Goal: Information Seeking & Learning: Learn about a topic

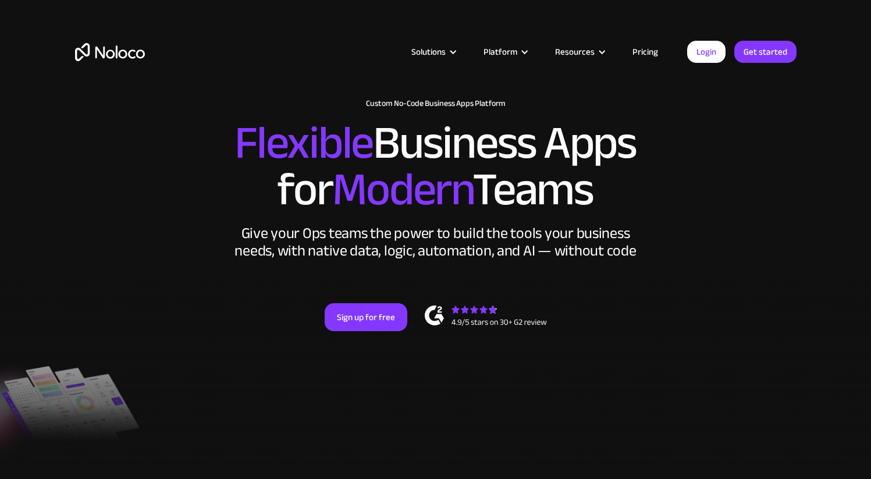
click at [649, 48] on link "Pricing" at bounding box center [645, 51] width 55 height 15
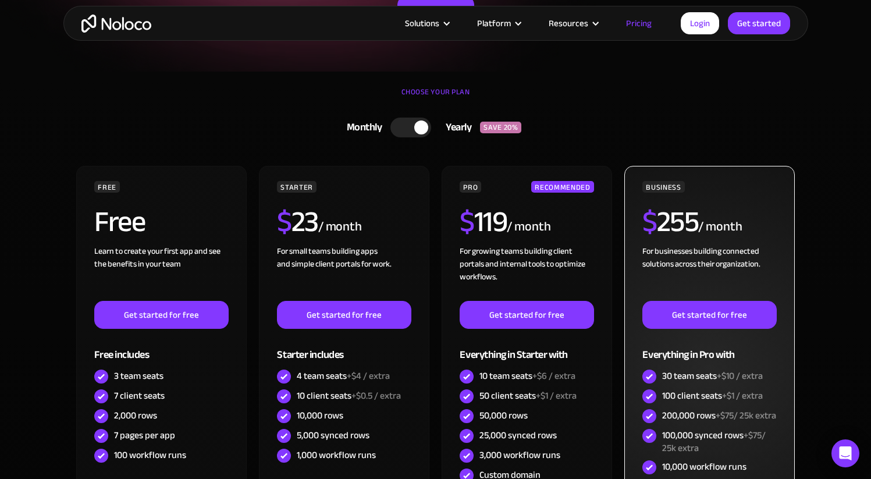
scroll to position [221, 0]
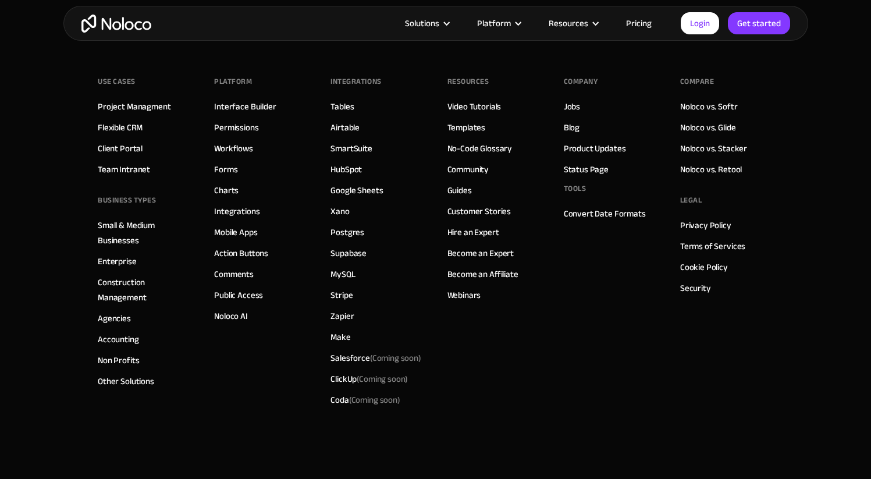
scroll to position [6236, 0]
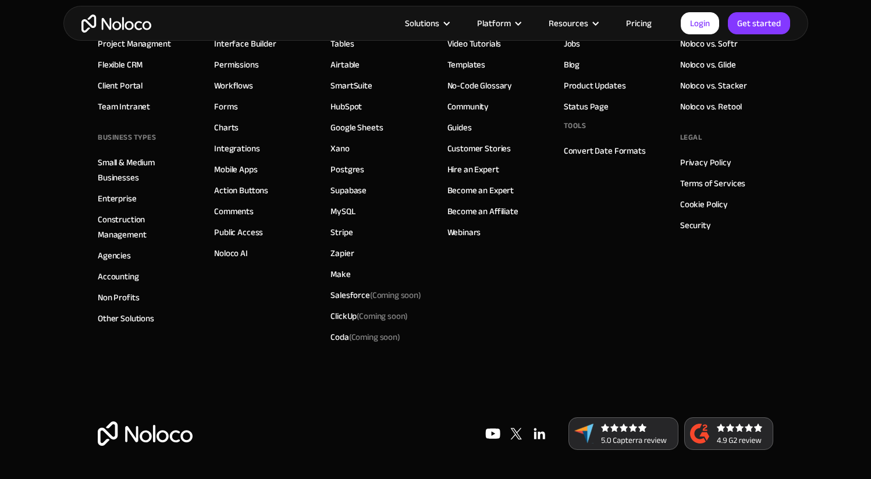
click at [532, 432] on img at bounding box center [539, 433] width 23 height 23
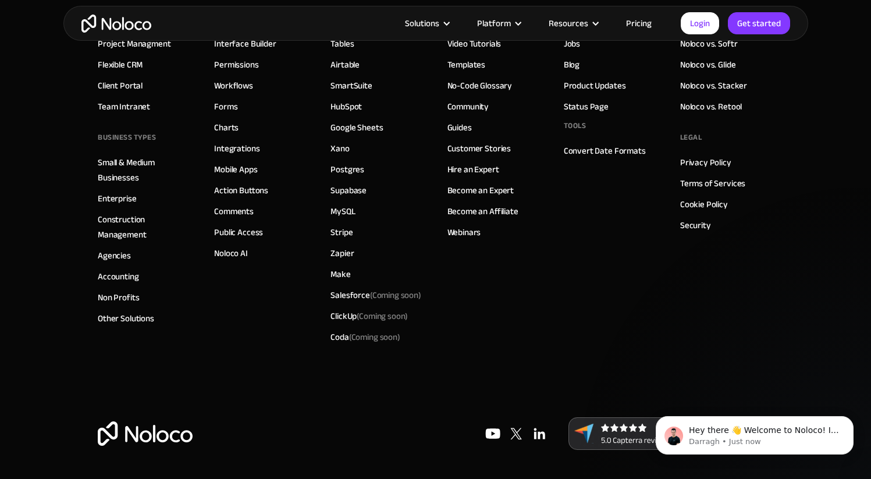
scroll to position [0, 0]
